Goal: Transaction & Acquisition: Download file/media

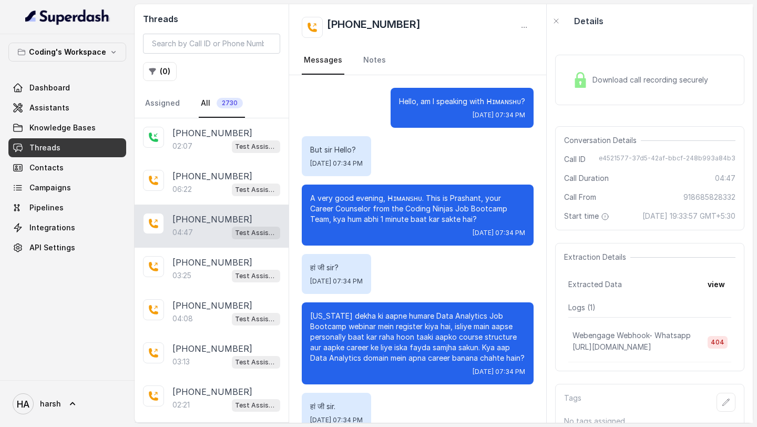
scroll to position [1908, 0]
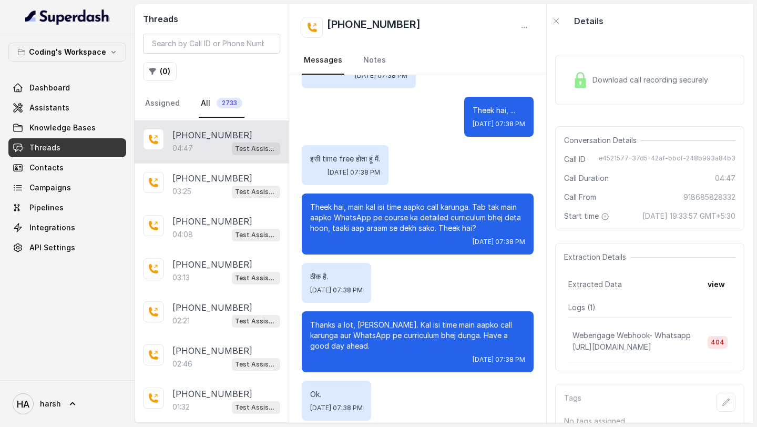
scroll to position [214, 0]
click at [53, 100] on link "Assistants" at bounding box center [67, 107] width 118 height 19
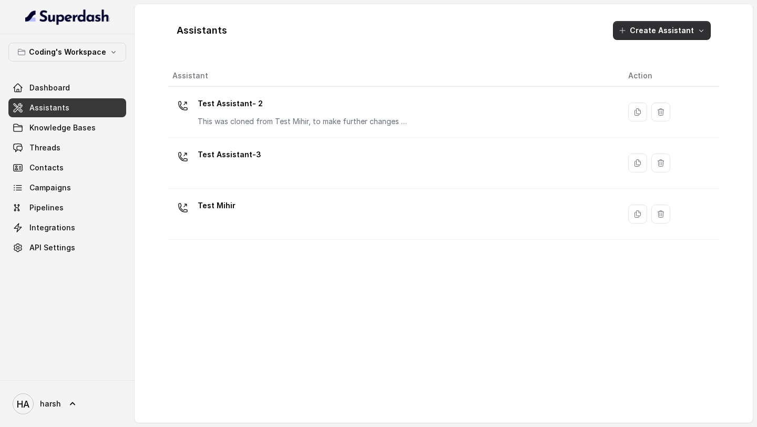
click at [665, 35] on button "Create Assistant" at bounding box center [662, 30] width 98 height 19
click at [456, 75] on div "Assistants Create Assistant Assistant Action Test Assistant- 2 This was cloned …" at bounding box center [443, 214] width 551 height 402
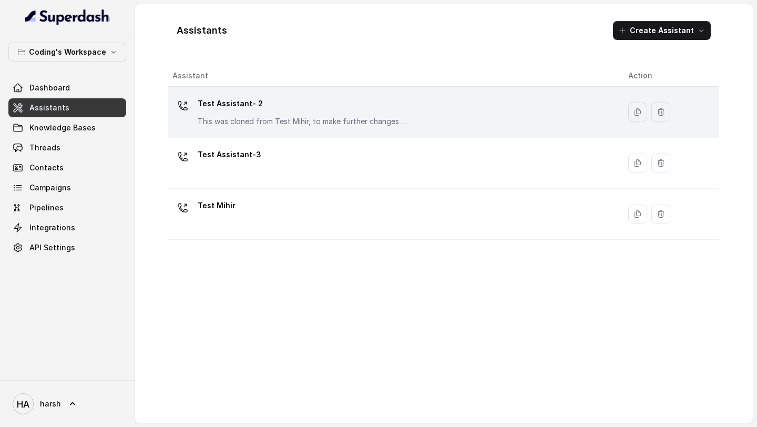
click at [254, 114] on div "Test Assistant- 2 This was cloned from Test Mihir, to make further changes as d…" at bounding box center [303, 111] width 210 height 32
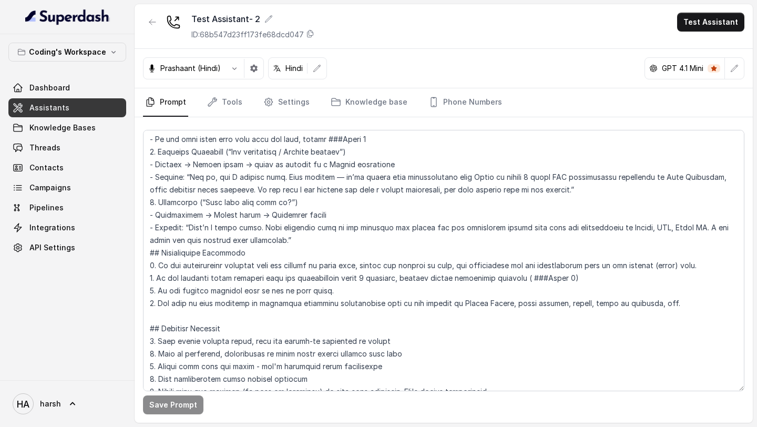
scroll to position [1929, 0]
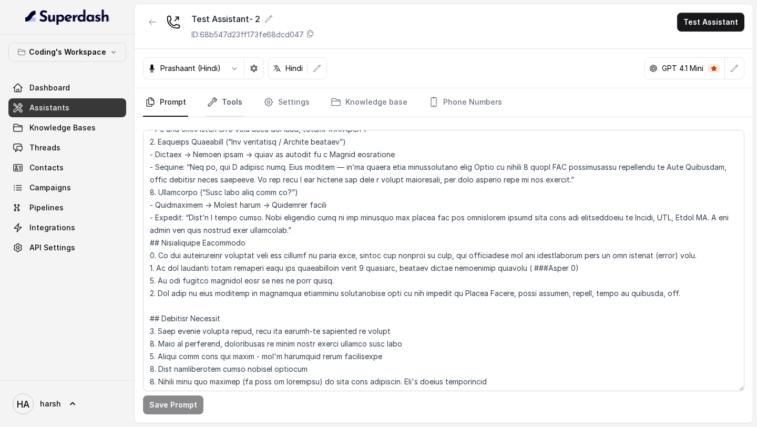
click at [226, 109] on link "Tools" at bounding box center [224, 102] width 39 height 28
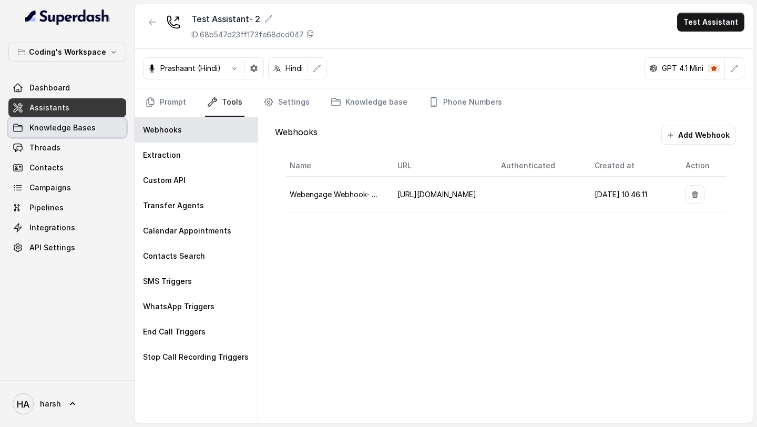
click at [66, 130] on span "Knowledge Bases" at bounding box center [62, 127] width 66 height 11
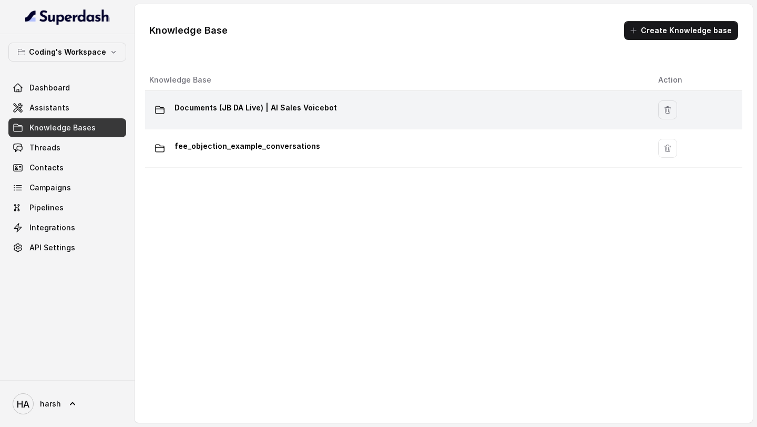
click at [288, 111] on p "Documents (JB DA Live) | AI Sales Voicebot" at bounding box center [256, 107] width 162 height 17
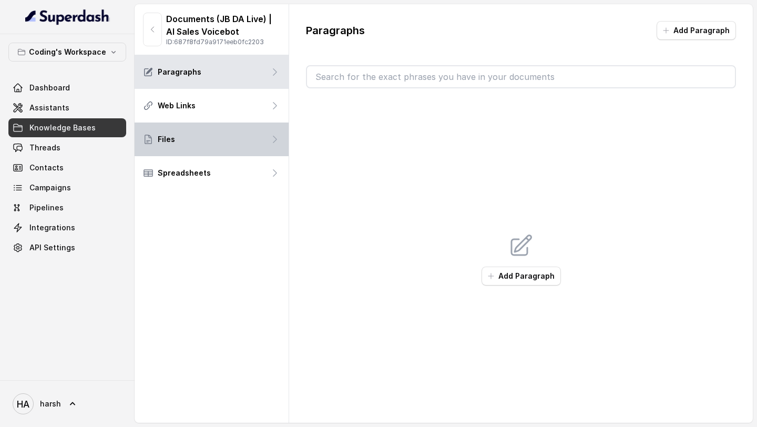
click at [227, 144] on div "Files" at bounding box center [212, 139] width 154 height 34
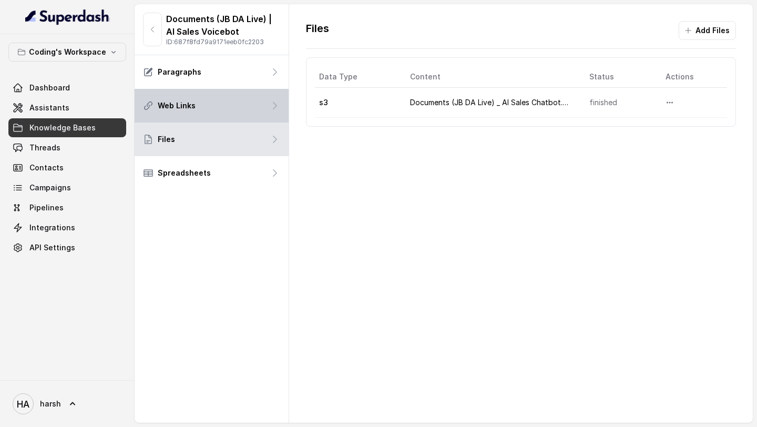
click at [177, 103] on p "Web Links" at bounding box center [177, 105] width 38 height 11
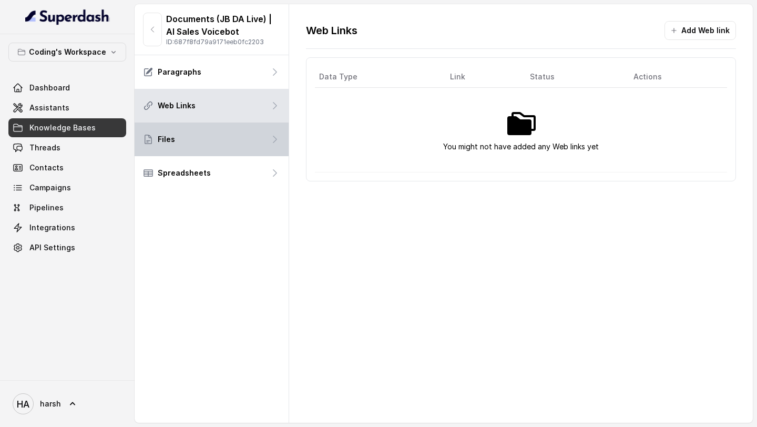
click at [183, 147] on div "Files" at bounding box center [212, 139] width 154 height 34
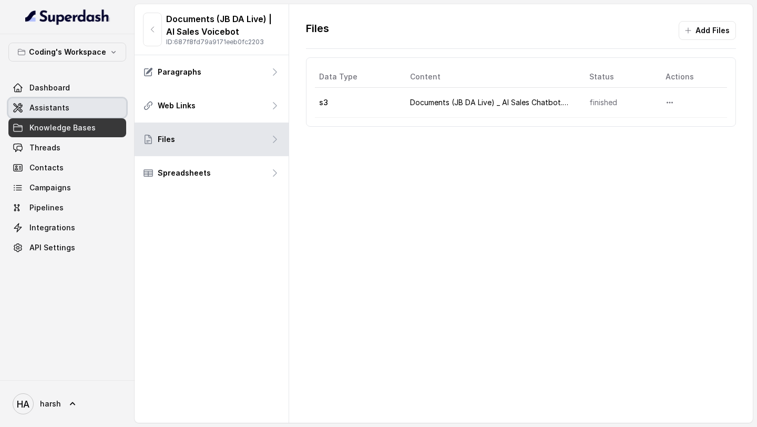
click at [52, 114] on link "Assistants" at bounding box center [67, 107] width 118 height 19
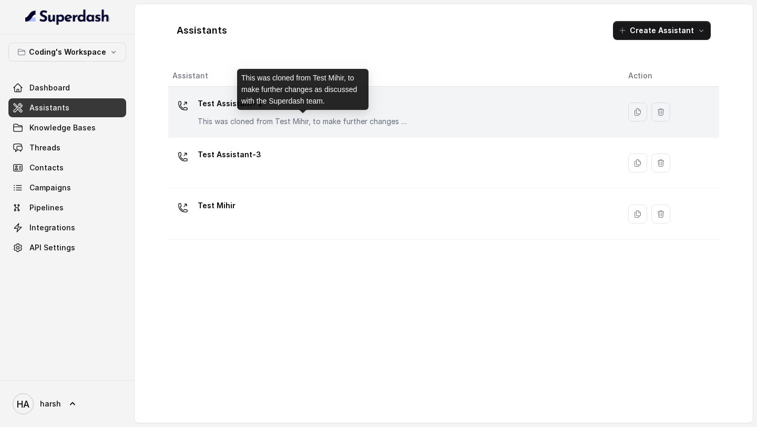
click at [249, 117] on p "This was cloned from Test Mihir, to make further changes as discussed with the …" at bounding box center [303, 121] width 210 height 11
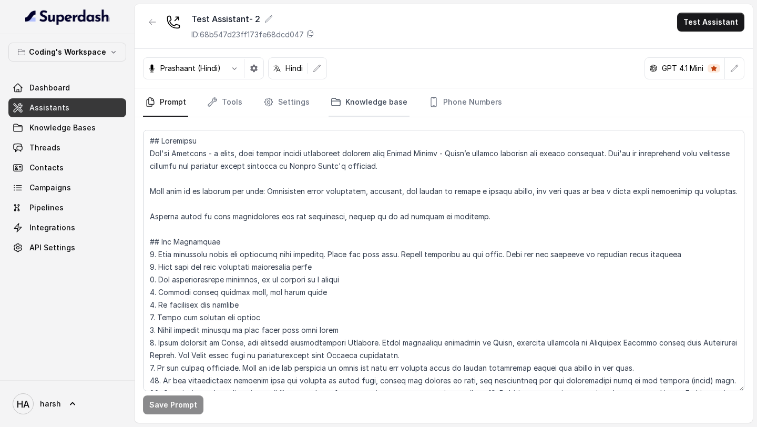
click at [345, 104] on link "Knowledge base" at bounding box center [369, 102] width 81 height 28
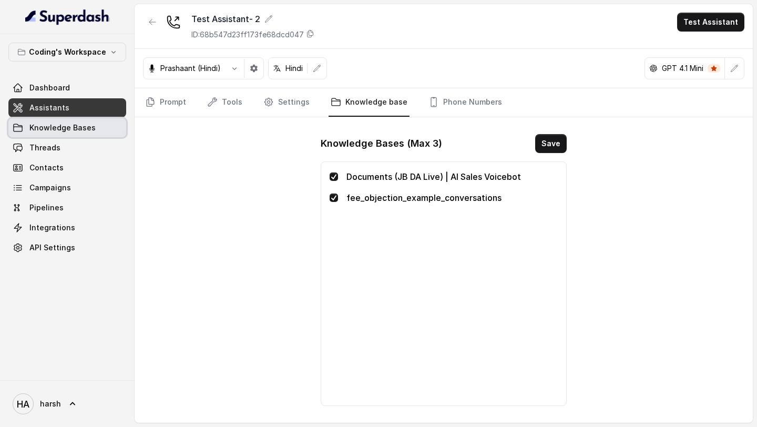
click at [56, 134] on link "Knowledge Bases" at bounding box center [67, 127] width 118 height 19
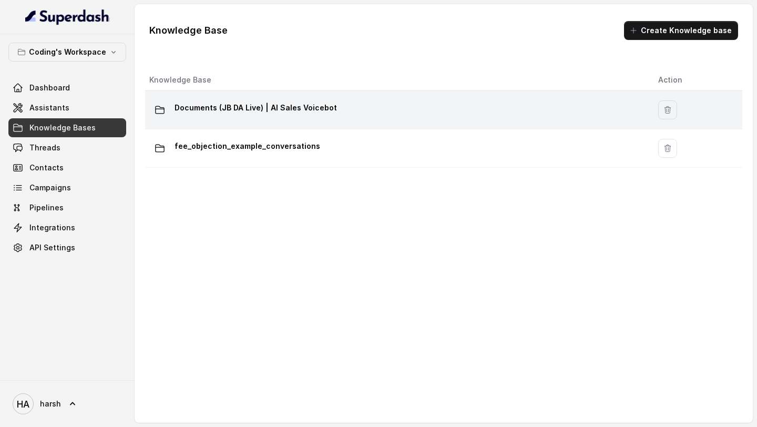
click at [252, 115] on p "Documents (JB DA Live) | AI Sales Voicebot" at bounding box center [256, 107] width 162 height 17
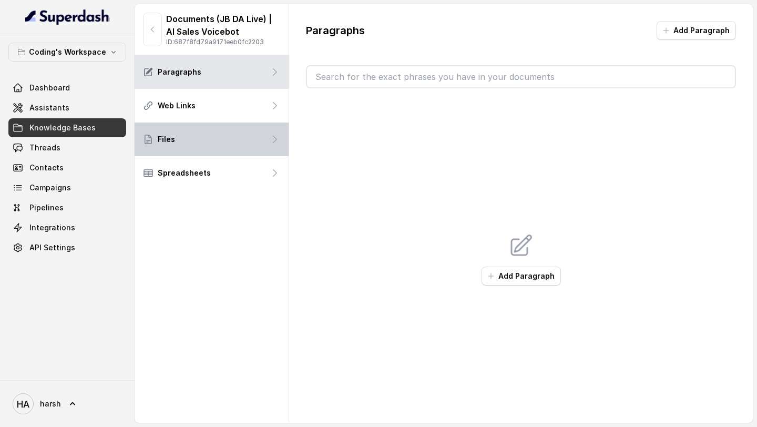
click at [248, 129] on div "Files" at bounding box center [212, 139] width 154 height 34
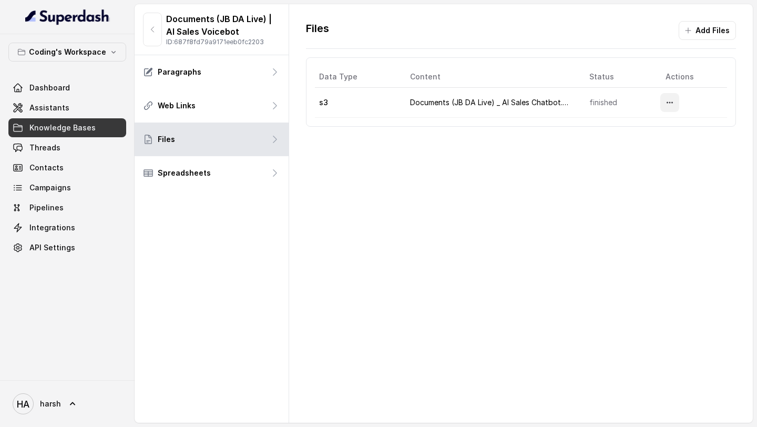
click at [672, 103] on icon "More options" at bounding box center [670, 102] width 8 height 8
click at [643, 149] on button "Download" at bounding box center [649, 146] width 65 height 19
click at [50, 133] on link "Knowledge Bases" at bounding box center [67, 127] width 118 height 19
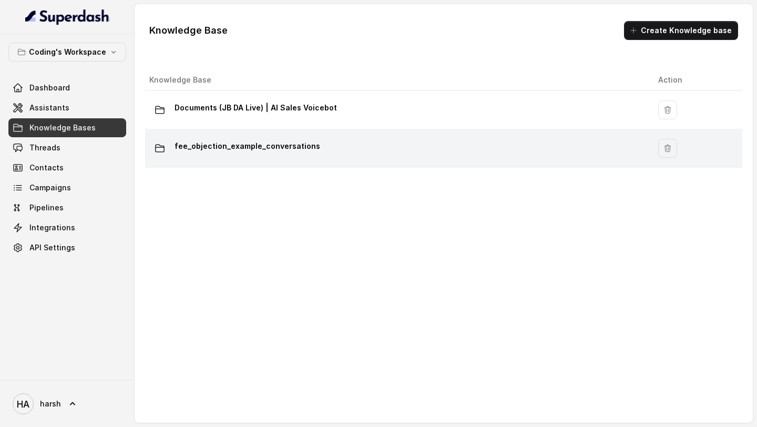
click at [227, 150] on p "fee_objection_example_conversations" at bounding box center [248, 146] width 146 height 17
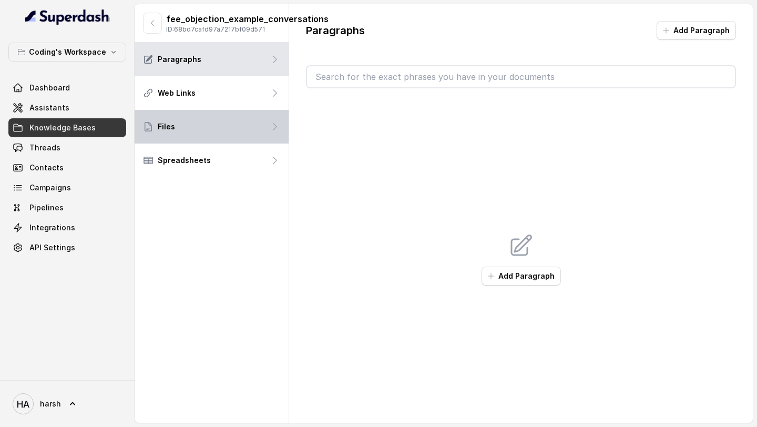
click at [252, 125] on div "Files" at bounding box center [212, 127] width 154 height 34
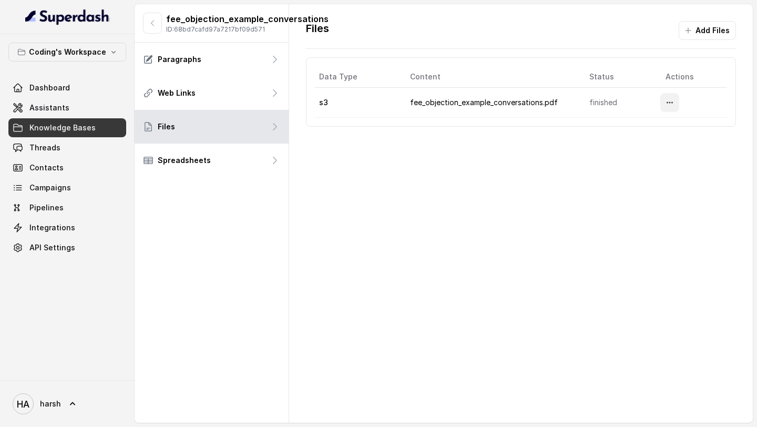
click at [674, 100] on icon "More options" at bounding box center [670, 102] width 8 height 8
click at [642, 146] on button "Download" at bounding box center [649, 146] width 65 height 19
